Goal: Find specific page/section: Find specific page/section

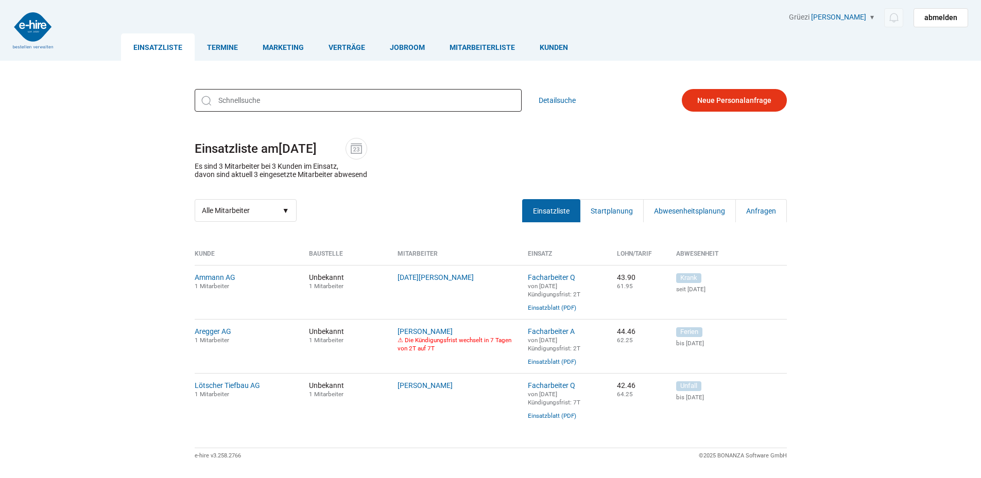
click at [251, 108] on input "text" at bounding box center [358, 100] width 327 height 23
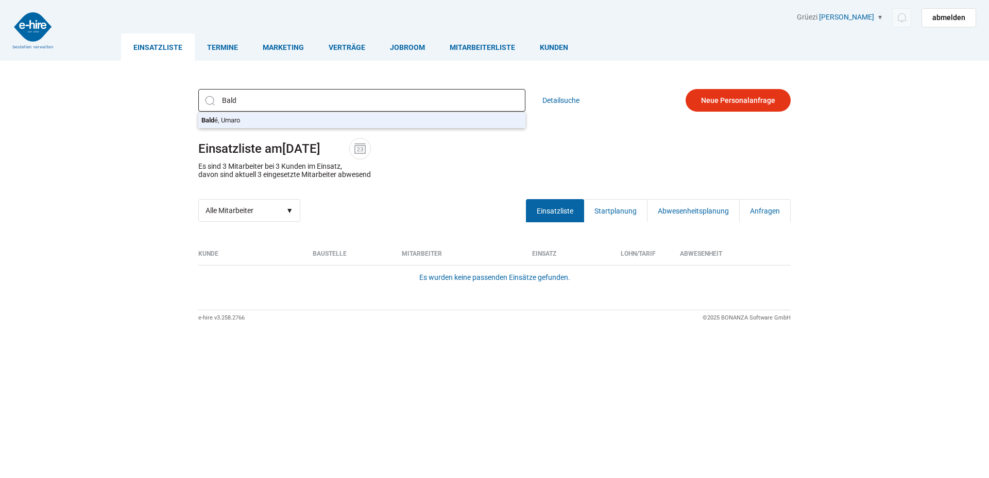
type input "Baldé, Umaro"
click at [237, 123] on div "Baldé, Umaro Bald é, Umaro Detailsuche Einsatzliste am 06.10.2025 Es sind 3 Mit…" at bounding box center [494, 155] width 618 height 148
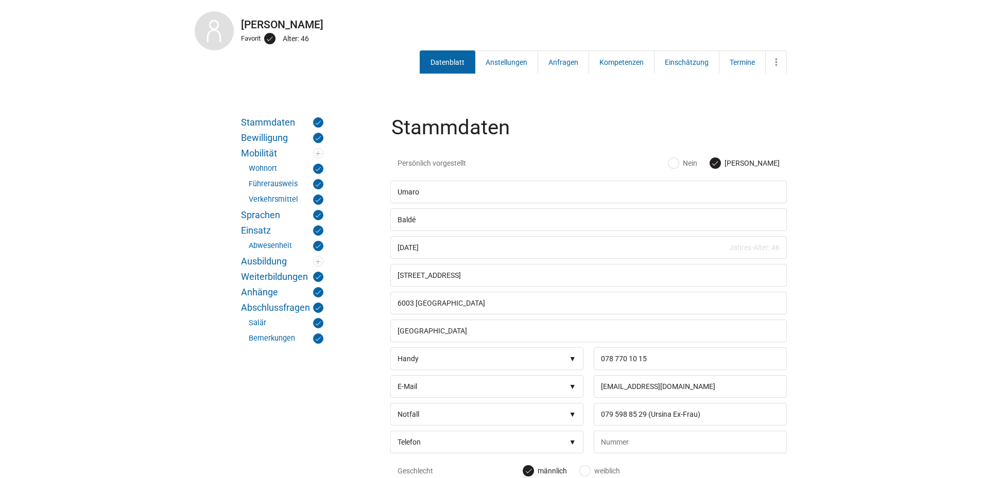
scroll to position [154, 0]
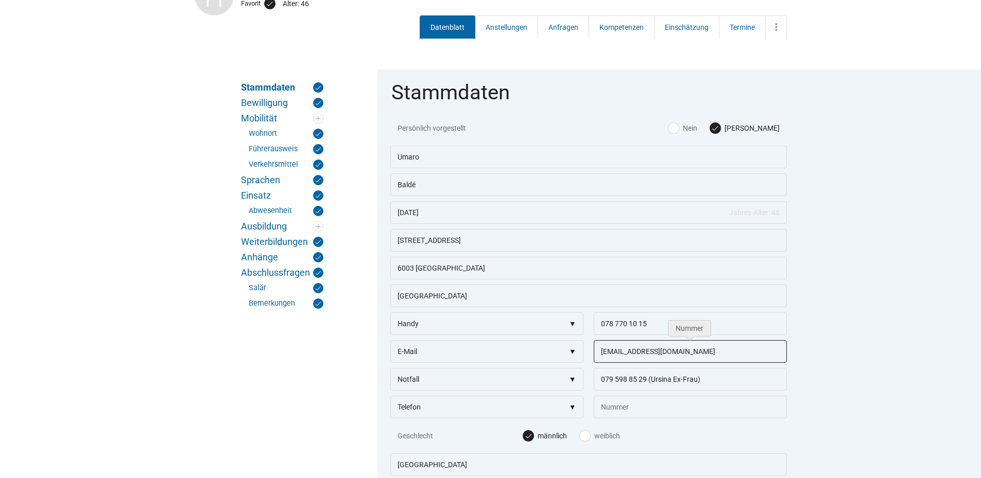
drag, startPoint x: 708, startPoint y: 349, endPoint x: 589, endPoint y: 356, distance: 119.2
click at [589, 356] on div "nelsonumaro@gmail.com" at bounding box center [688, 354] width 198 height 28
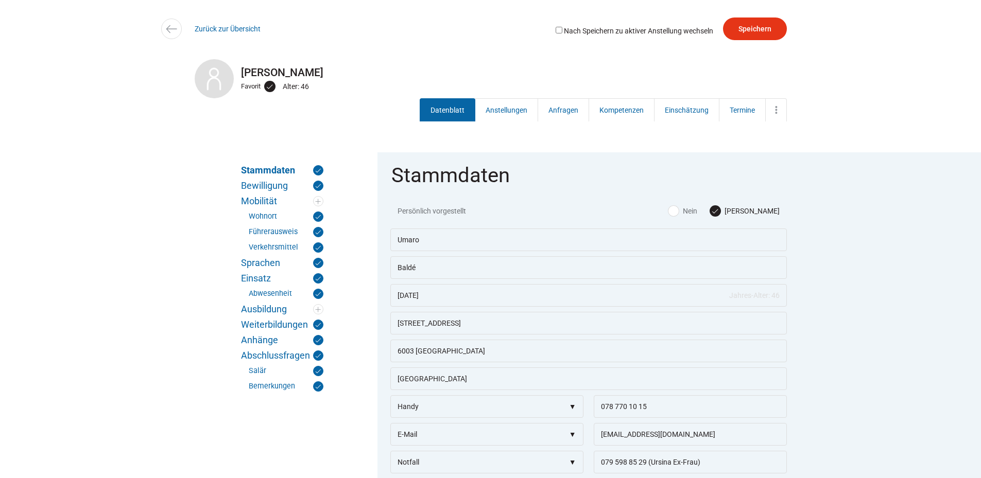
scroll to position [0, 0]
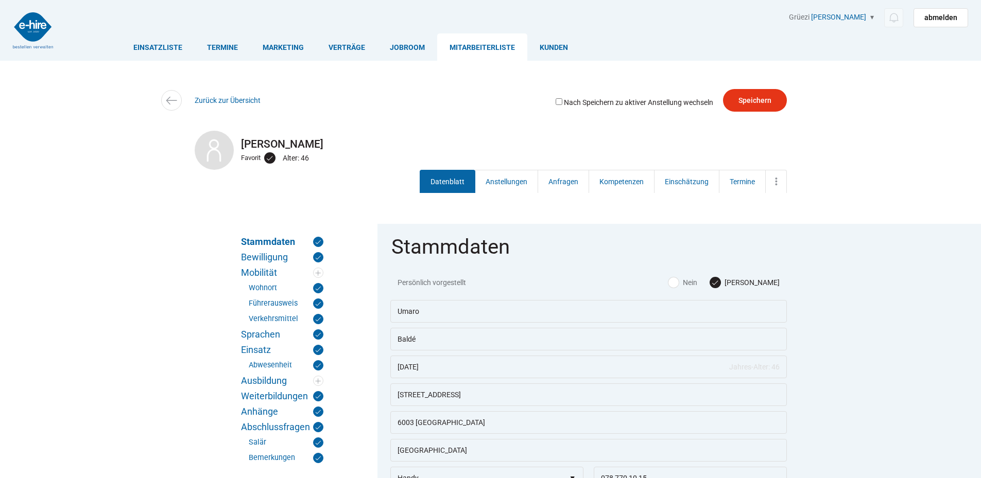
click at [213, 95] on div "Zurück zur Übersicht" at bounding box center [491, 100] width 618 height 23
click at [213, 104] on link "Zurück zur Übersicht" at bounding box center [228, 100] width 66 height 8
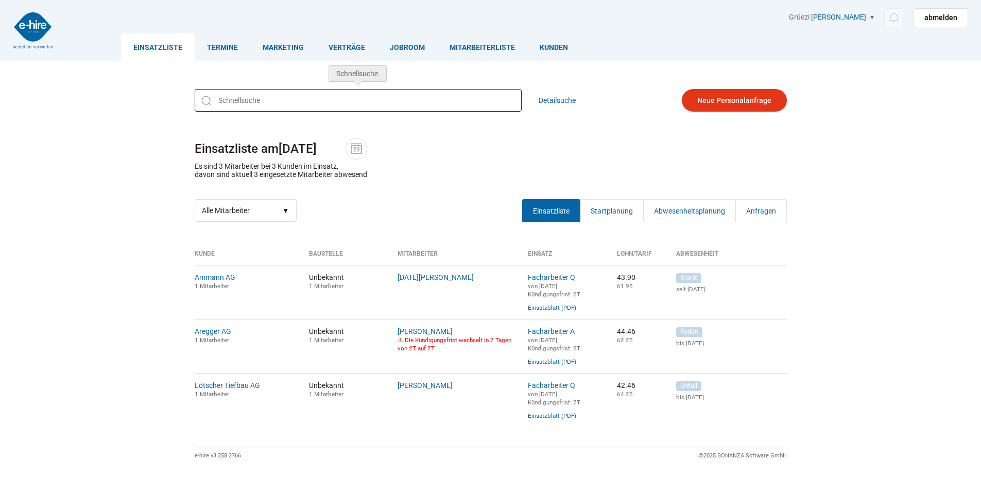
click at [267, 107] on input "text" at bounding box center [358, 100] width 327 height 23
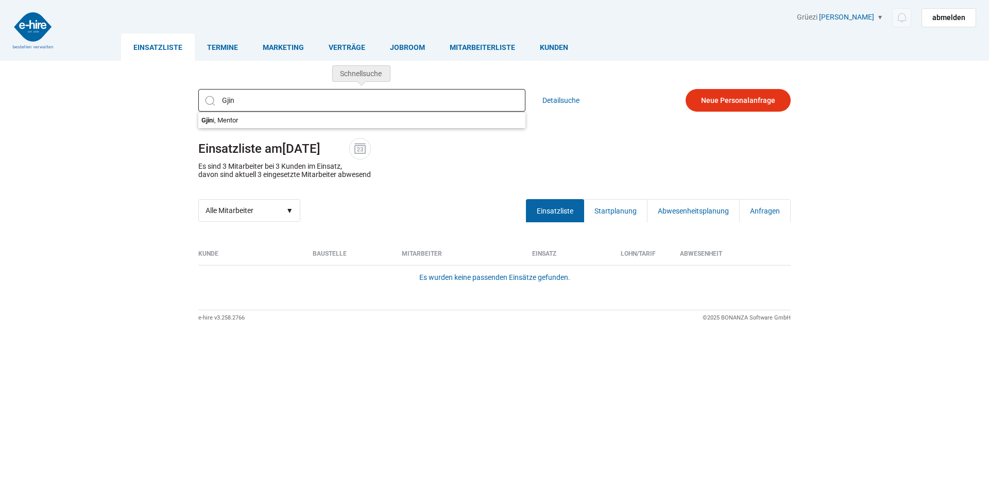
drag, startPoint x: 217, startPoint y: 89, endPoint x: 25, endPoint y: 85, distance: 192.1
click at [25, 85] on div "Einsatzliste Termine Marketing Verträge Jobroom Mitarbeiterliste Kunden Grüezi …" at bounding box center [494, 190] width 989 height 381
drag, startPoint x: 247, startPoint y: 100, endPoint x: 86, endPoint y: 64, distance: 165.3
click at [102, 68] on div "Einsatzliste Termine Marketing Verträge Jobroom Mitarbeiterliste Kunden Grüezi …" at bounding box center [494, 190] width 989 height 381
drag, startPoint x: 246, startPoint y: 97, endPoint x: 60, endPoint y: 93, distance: 186.0
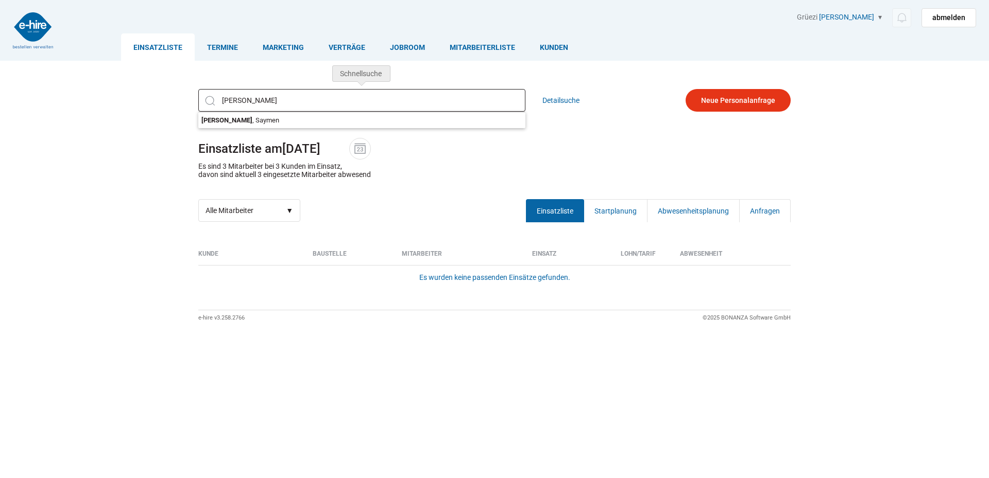
click at [67, 92] on div "Einsatzliste Termine Marketing Verträge Jobroom Mitarbeiterliste Kunden Grüezi …" at bounding box center [494, 190] width 989 height 381
type input "d"
type input "selimi"
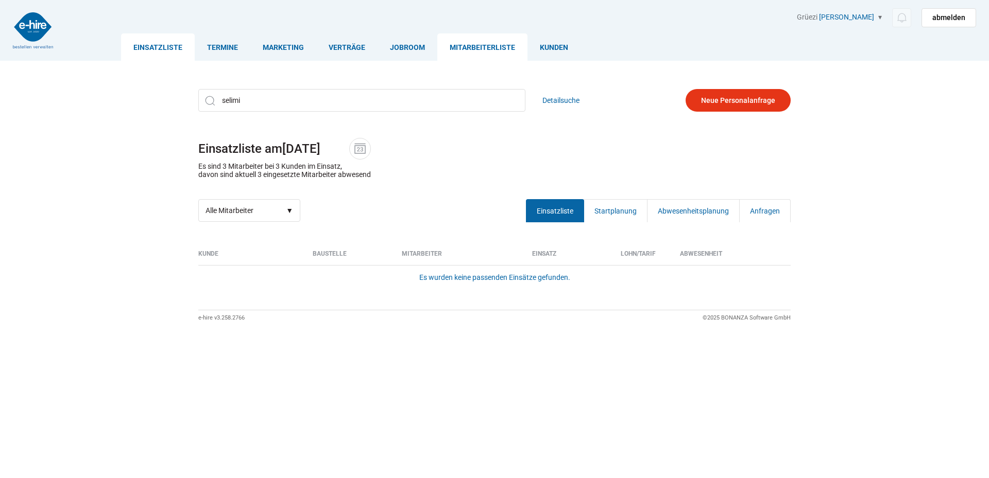
click at [456, 47] on link "Mitarbeiterliste" at bounding box center [482, 46] width 90 height 27
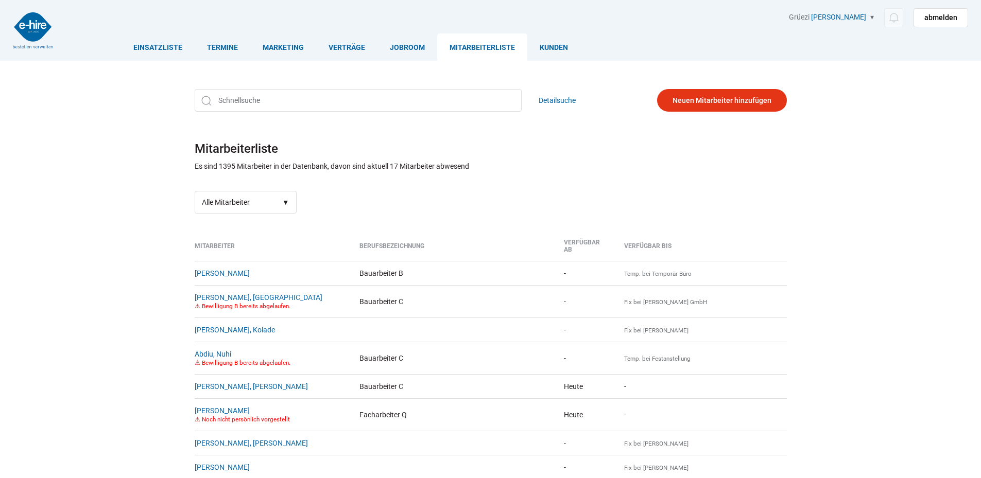
click at [257, 105] on input "text" at bounding box center [358, 100] width 327 height 23
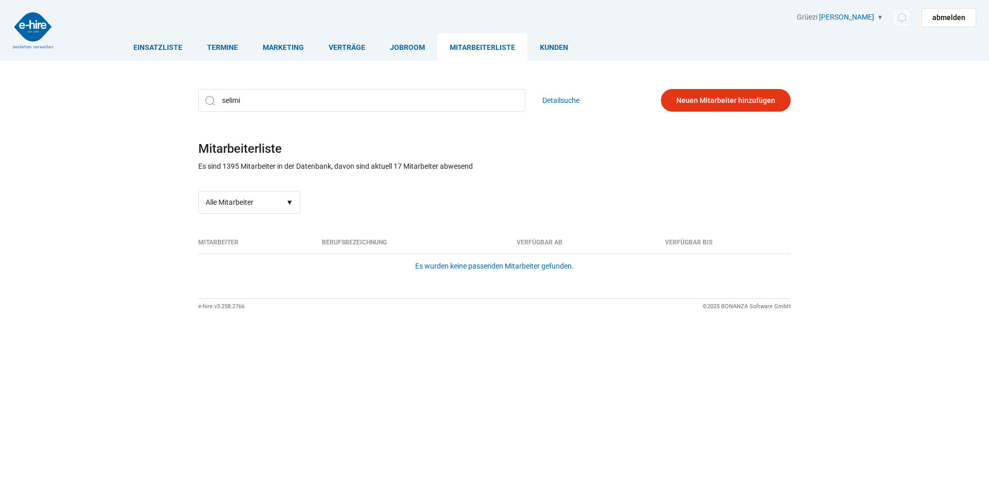
drag, startPoint x: 264, startPoint y: 104, endPoint x: -105, endPoint y: 86, distance: 368.6
click at [0, 86] on html "Einsatzliste Termine Marketing Verträge Jobroom Mitarbeiterliste [PERSON_NAME] …" at bounding box center [494, 239] width 989 height 478
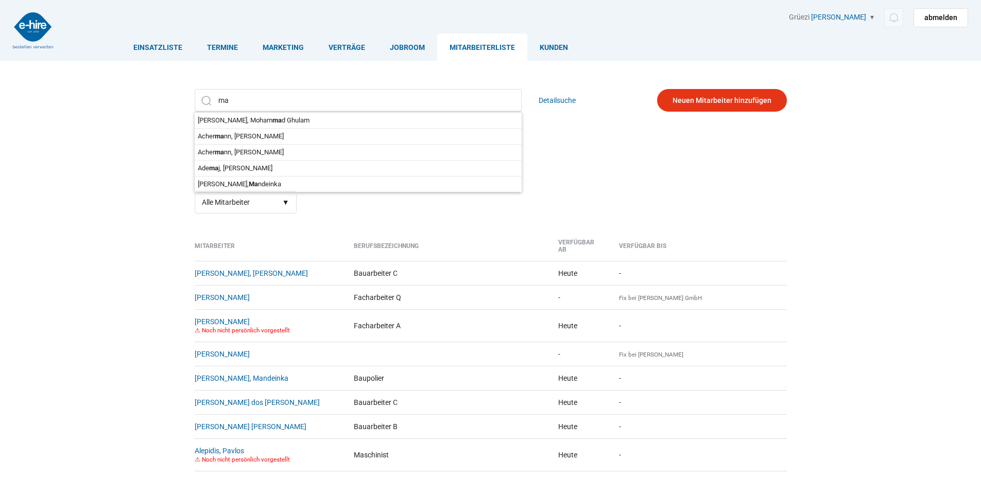
type input "m"
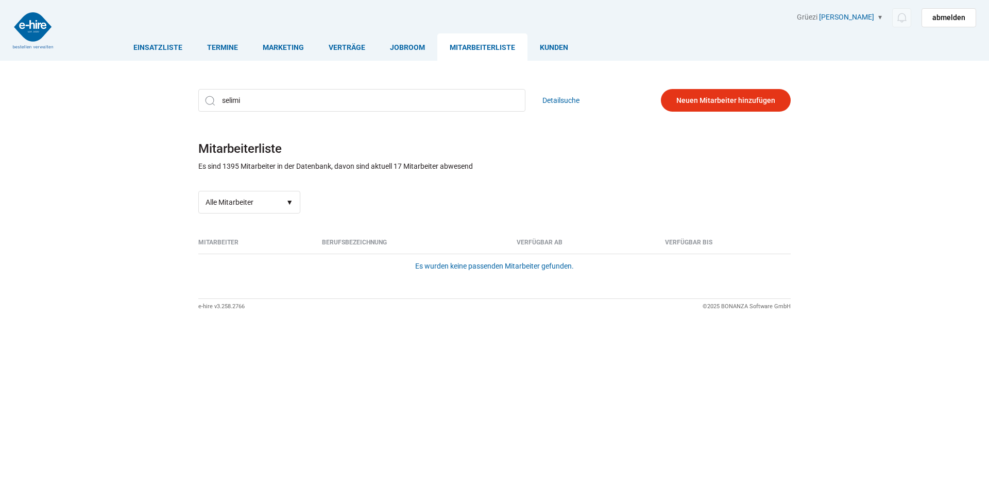
type input "selimi"
